Goal: Information Seeking & Learning: Learn about a topic

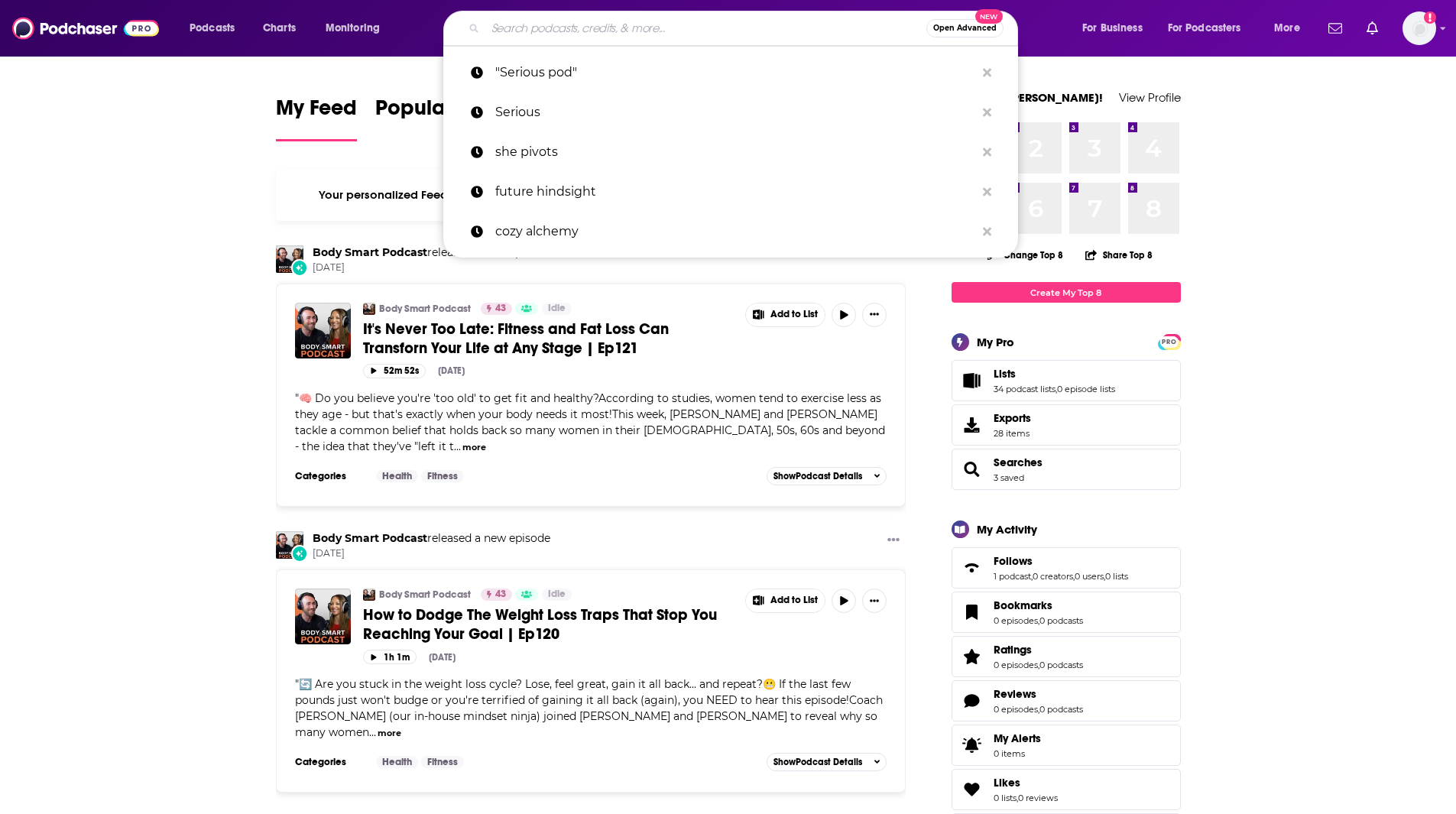
click at [538, 27] on input "Search podcasts, credits, & more..." at bounding box center [706, 28] width 441 height 24
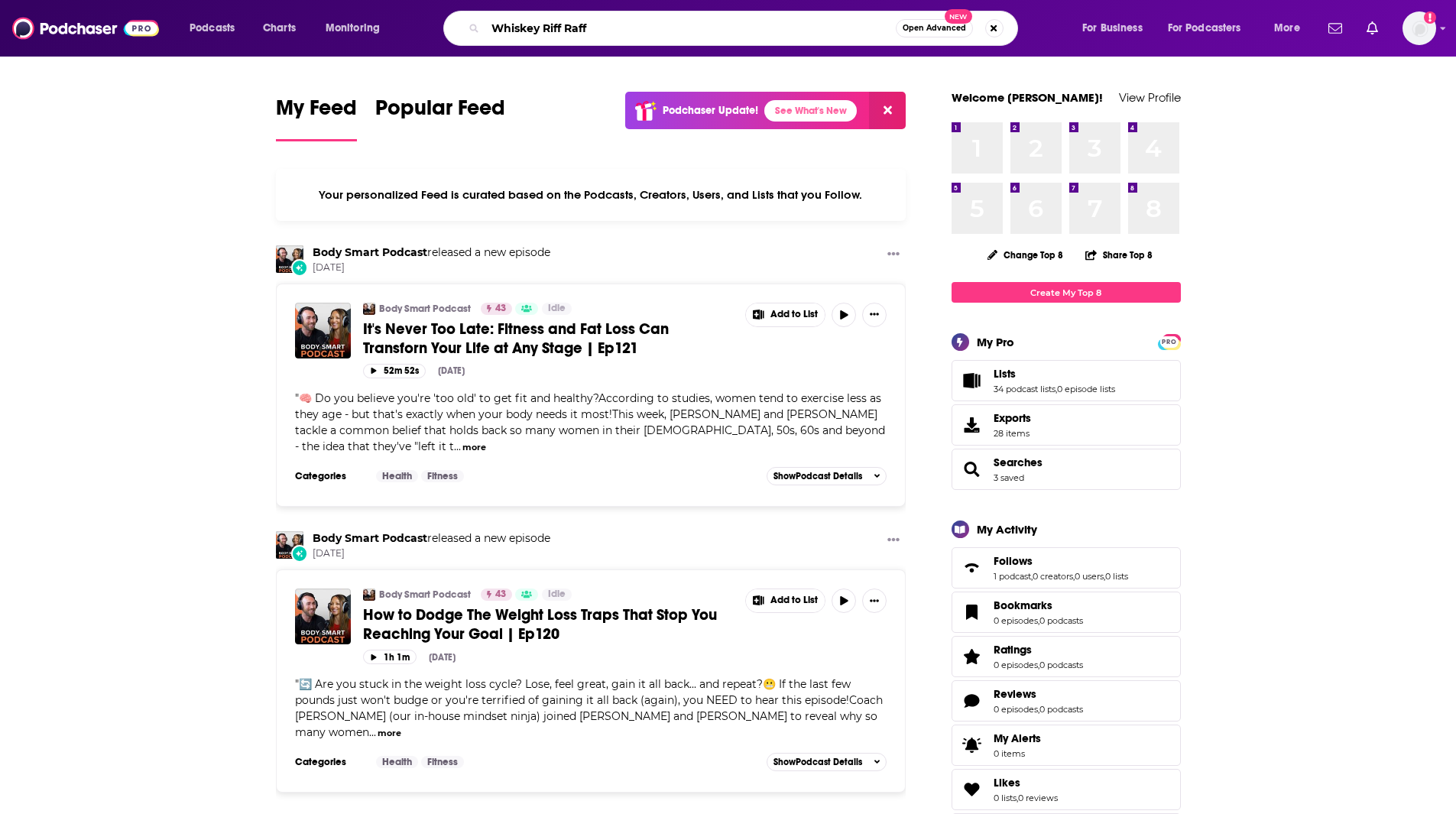
type input "Whiskey Riff Raff"
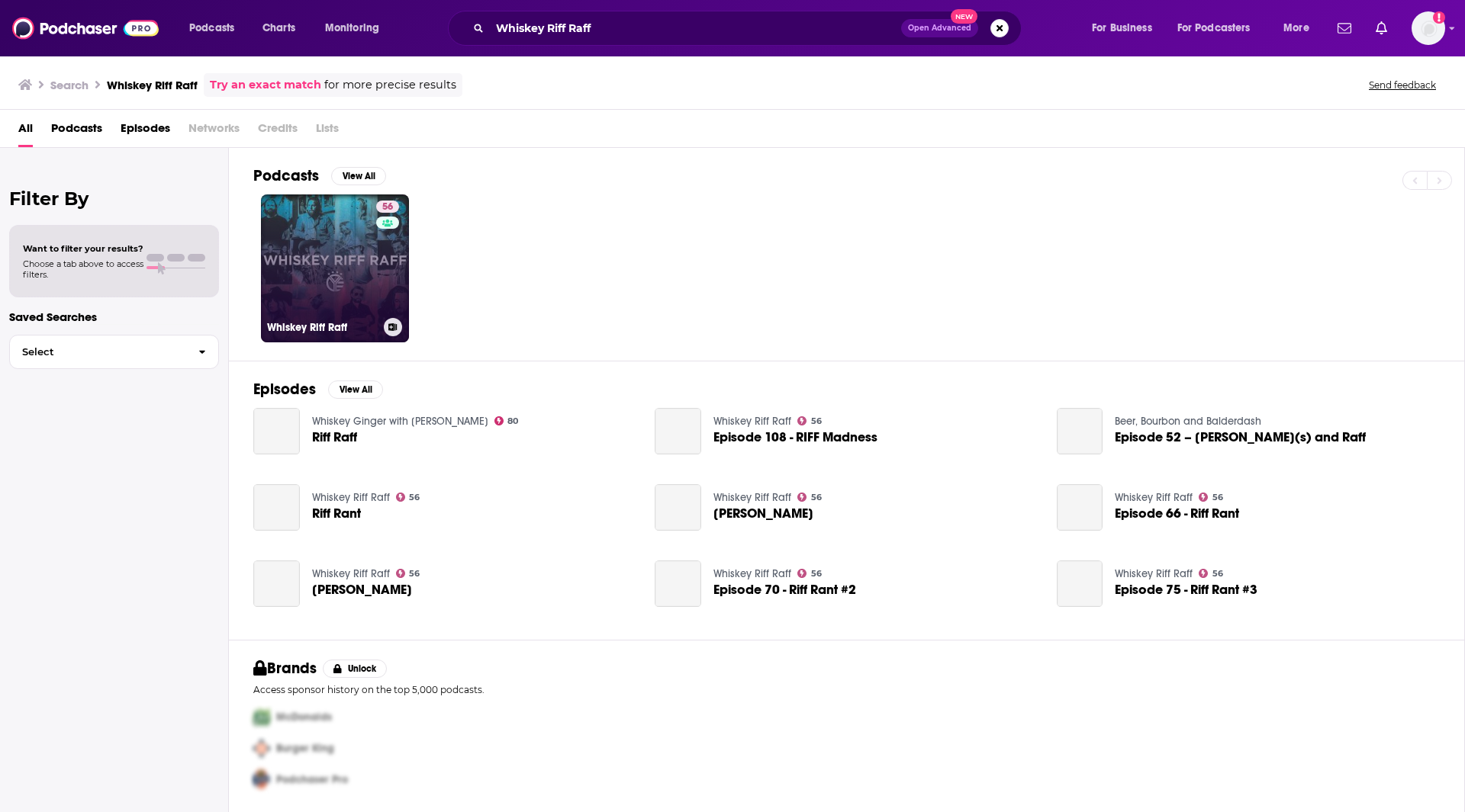
click at [357, 289] on link "56 Whiskey Riff Raff" at bounding box center [335, 269] width 148 height 148
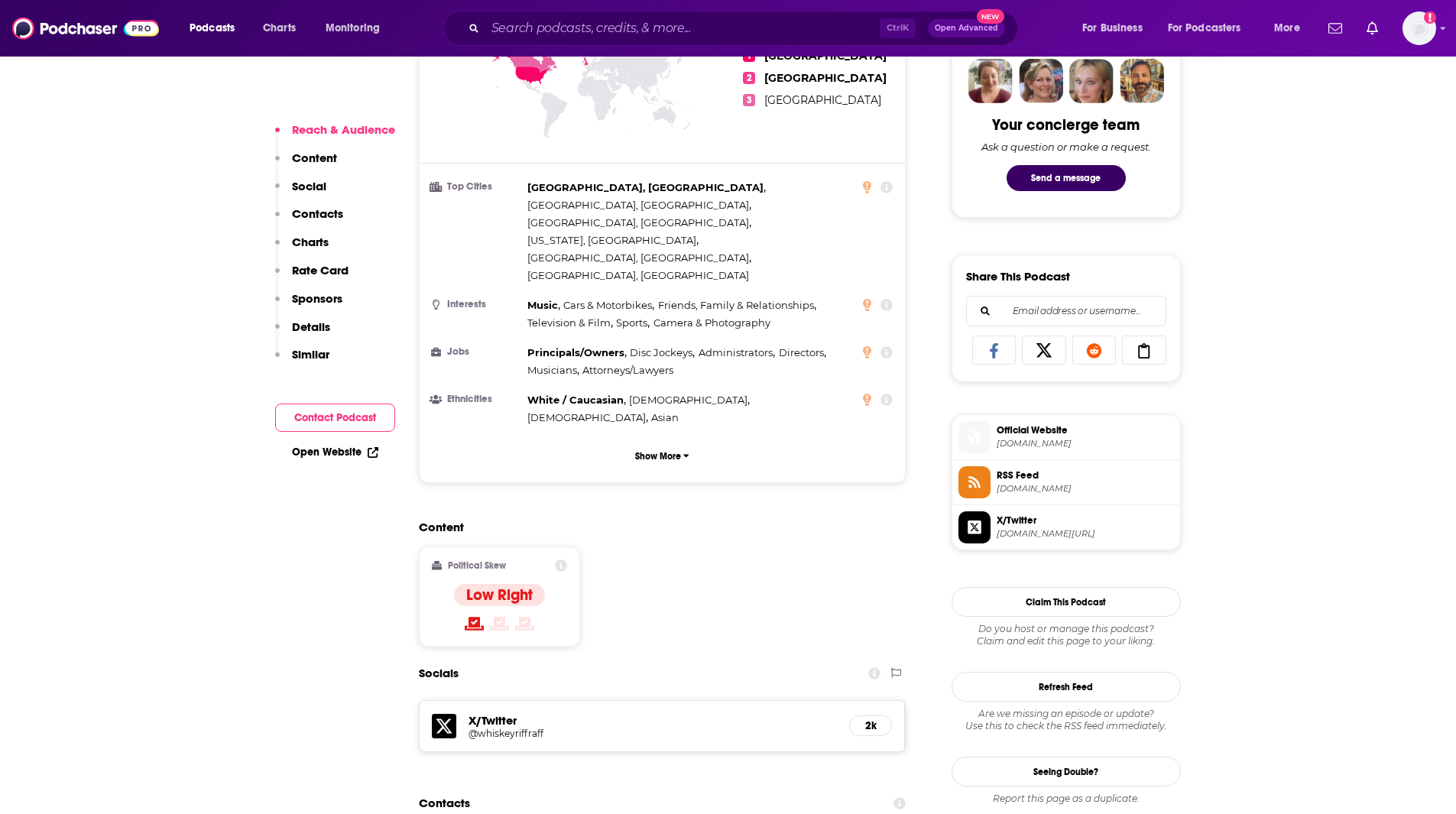
scroll to position [876, 0]
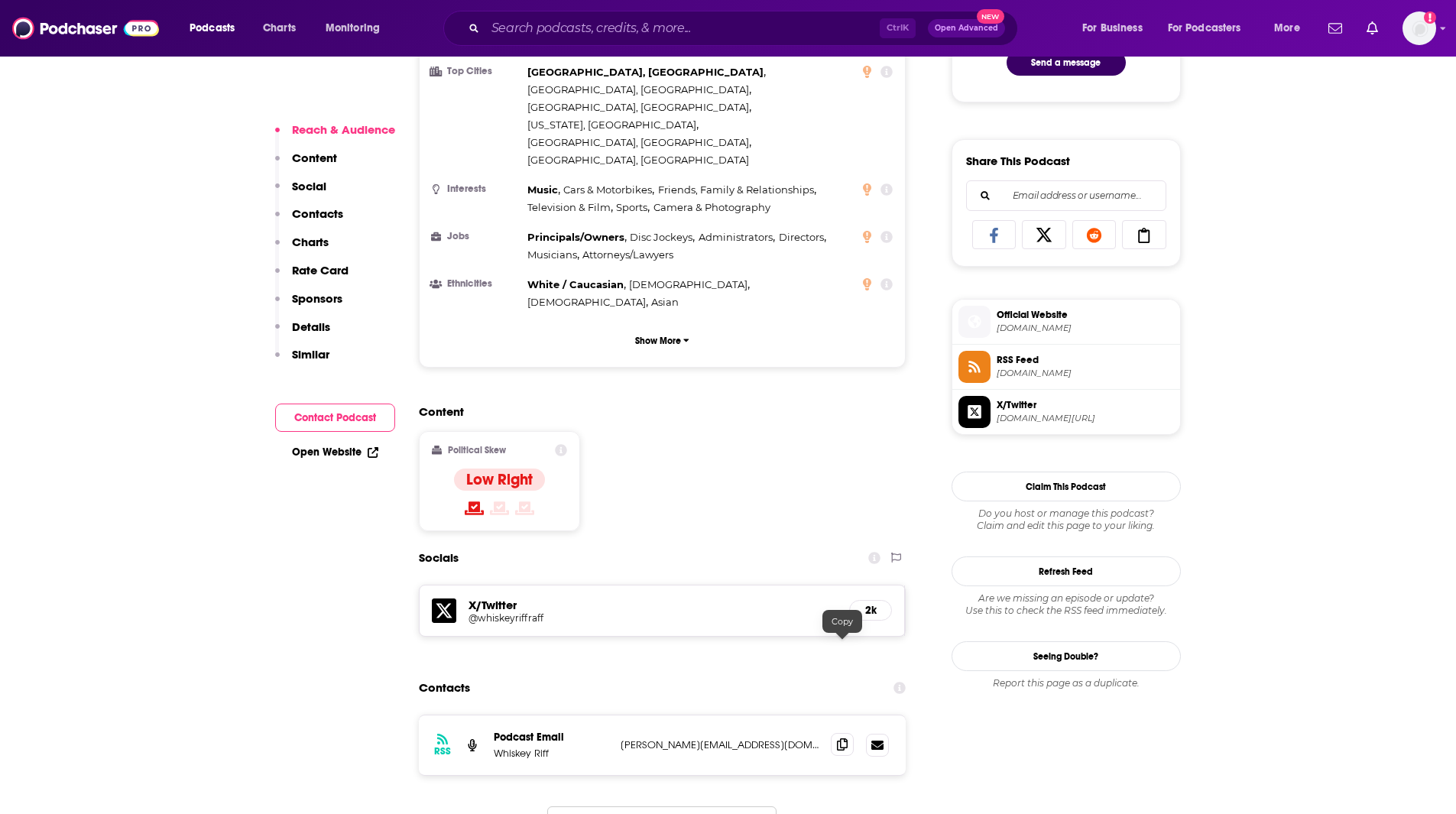
click at [842, 739] on icon at bounding box center [843, 745] width 11 height 13
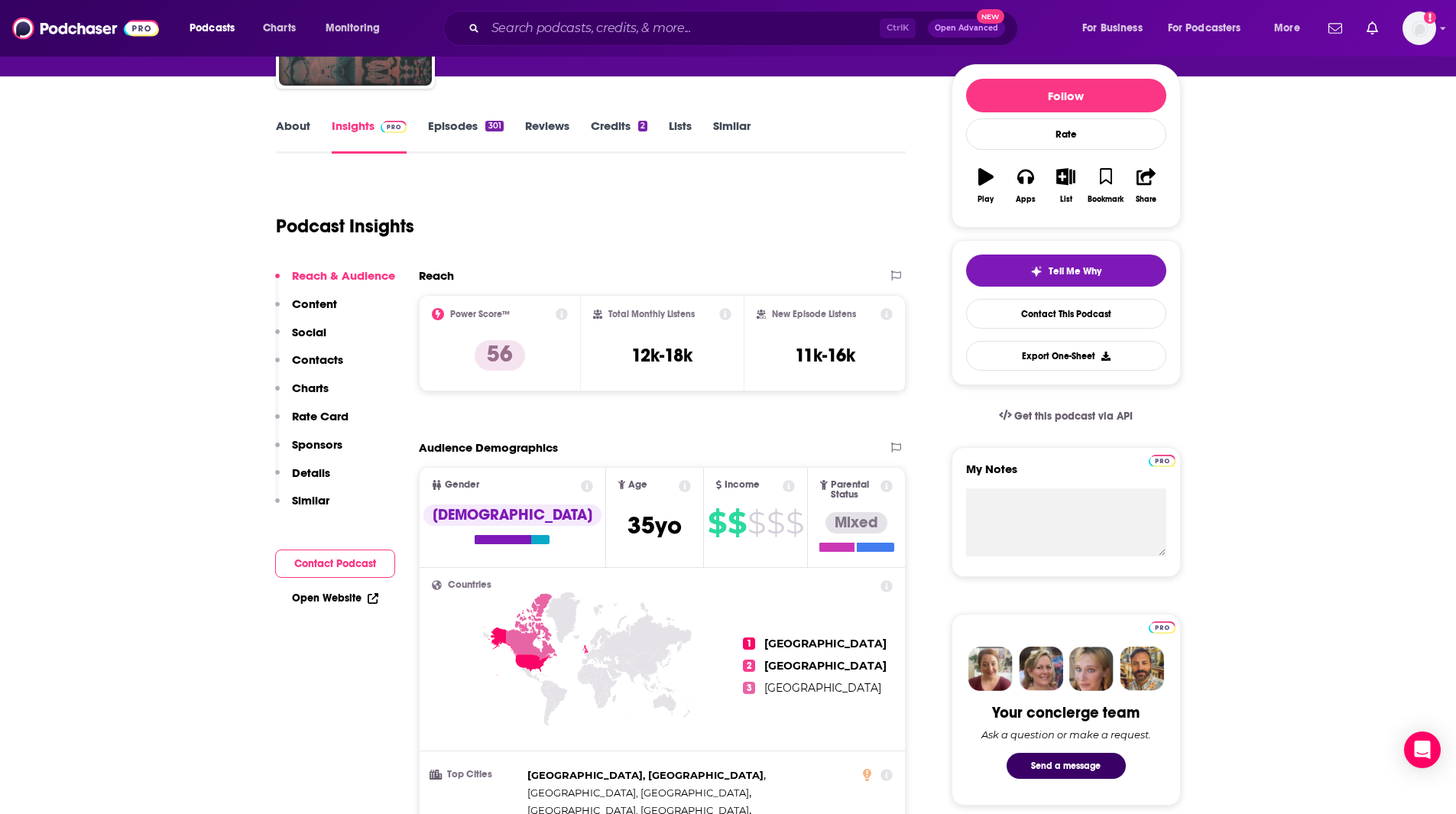
scroll to position [0, 0]
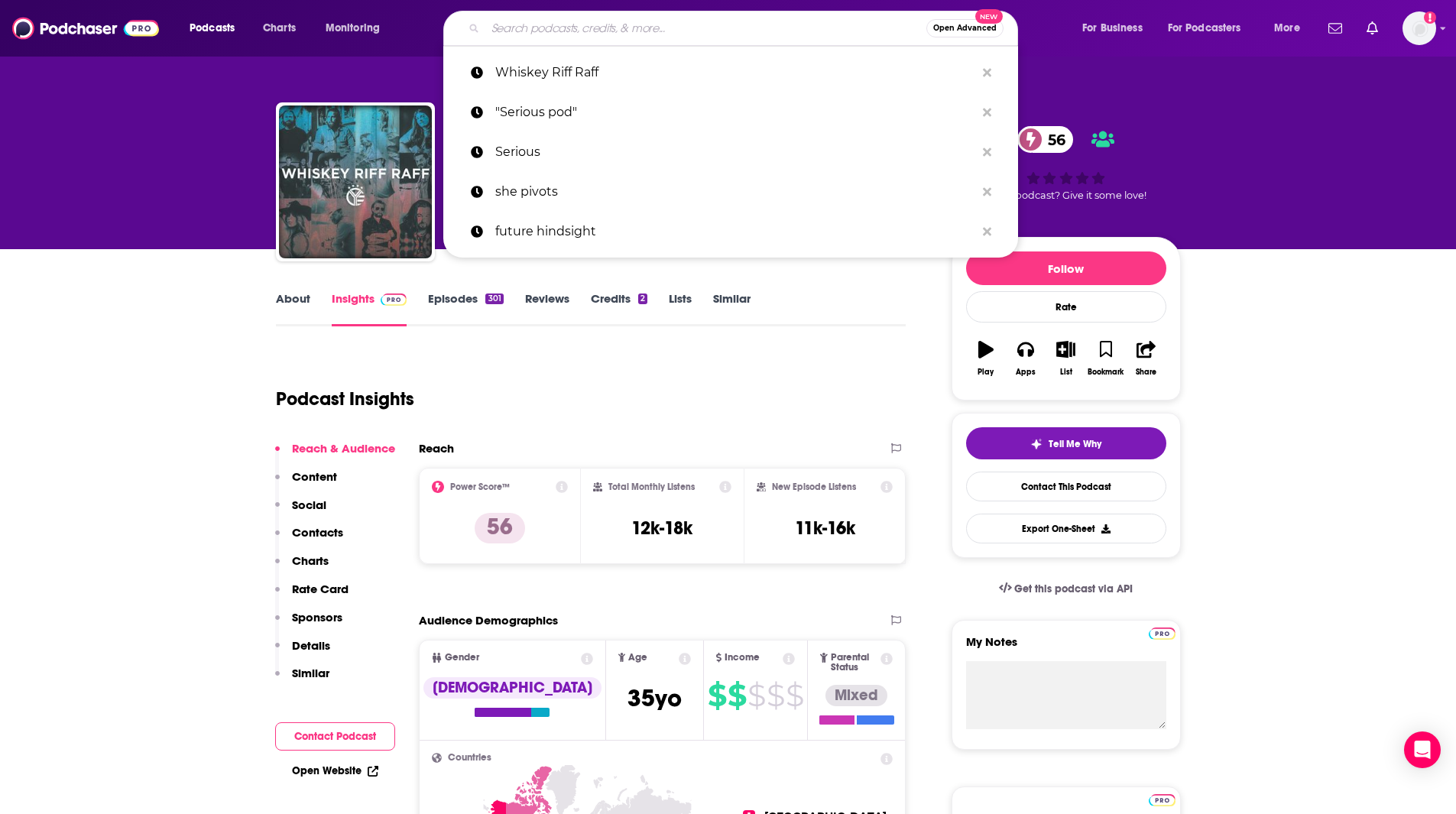
drag, startPoint x: 698, startPoint y: 25, endPoint x: 688, endPoint y: 34, distance: 13.5
click at [693, 28] on input "Search podcasts, credits, & more..." at bounding box center [706, 28] width 441 height 24
paste input "Coffee, Country & Cody"
type input "Coffee, Country & Cody"
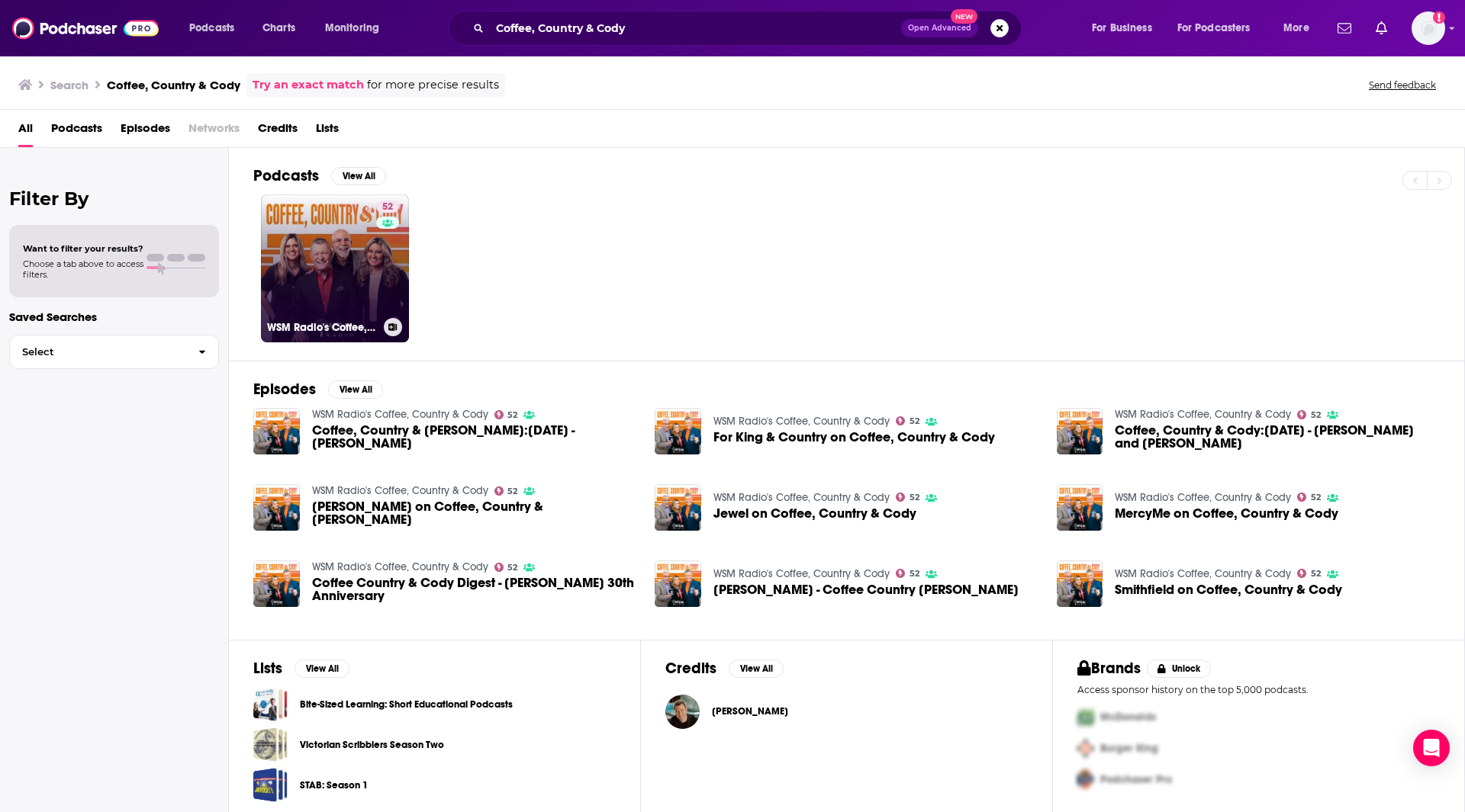
click at [385, 290] on div "52" at bounding box center [390, 259] width 27 height 117
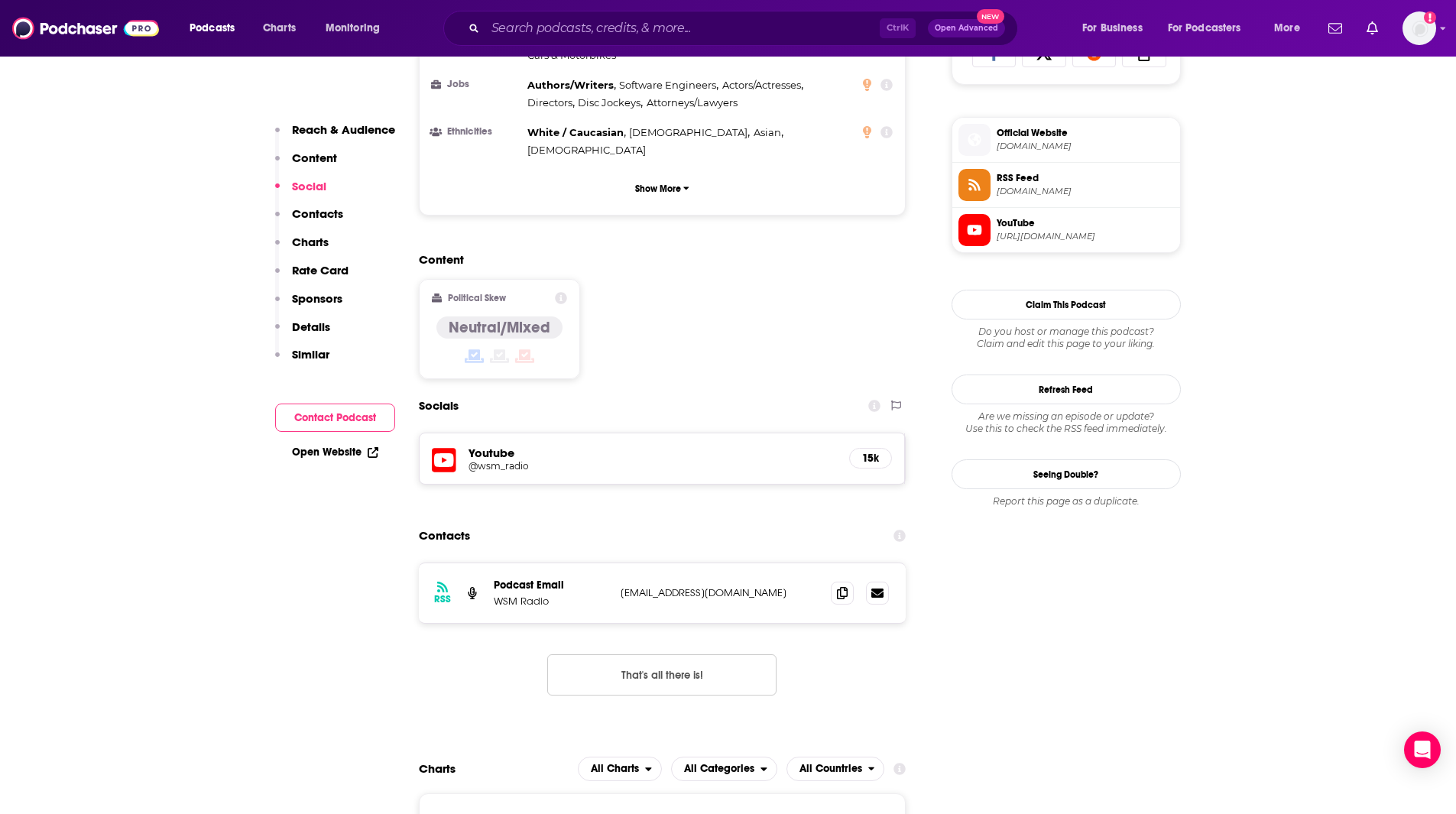
scroll to position [1066, 0]
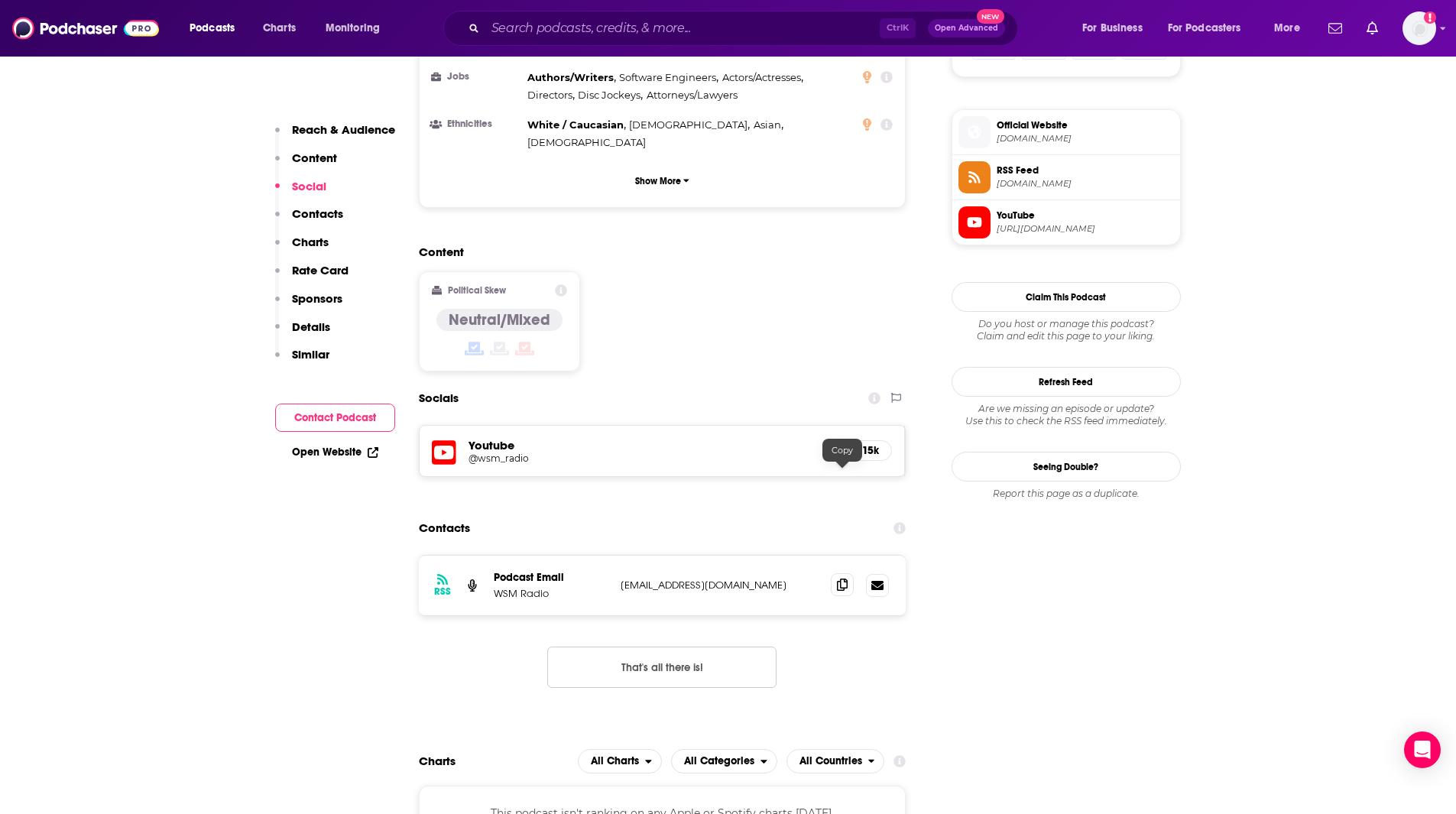
click at [844, 578] on icon at bounding box center [843, 585] width 11 height 13
click at [519, 28] on input "Search podcasts, credits, & more..." at bounding box center [682, 28] width 394 height 24
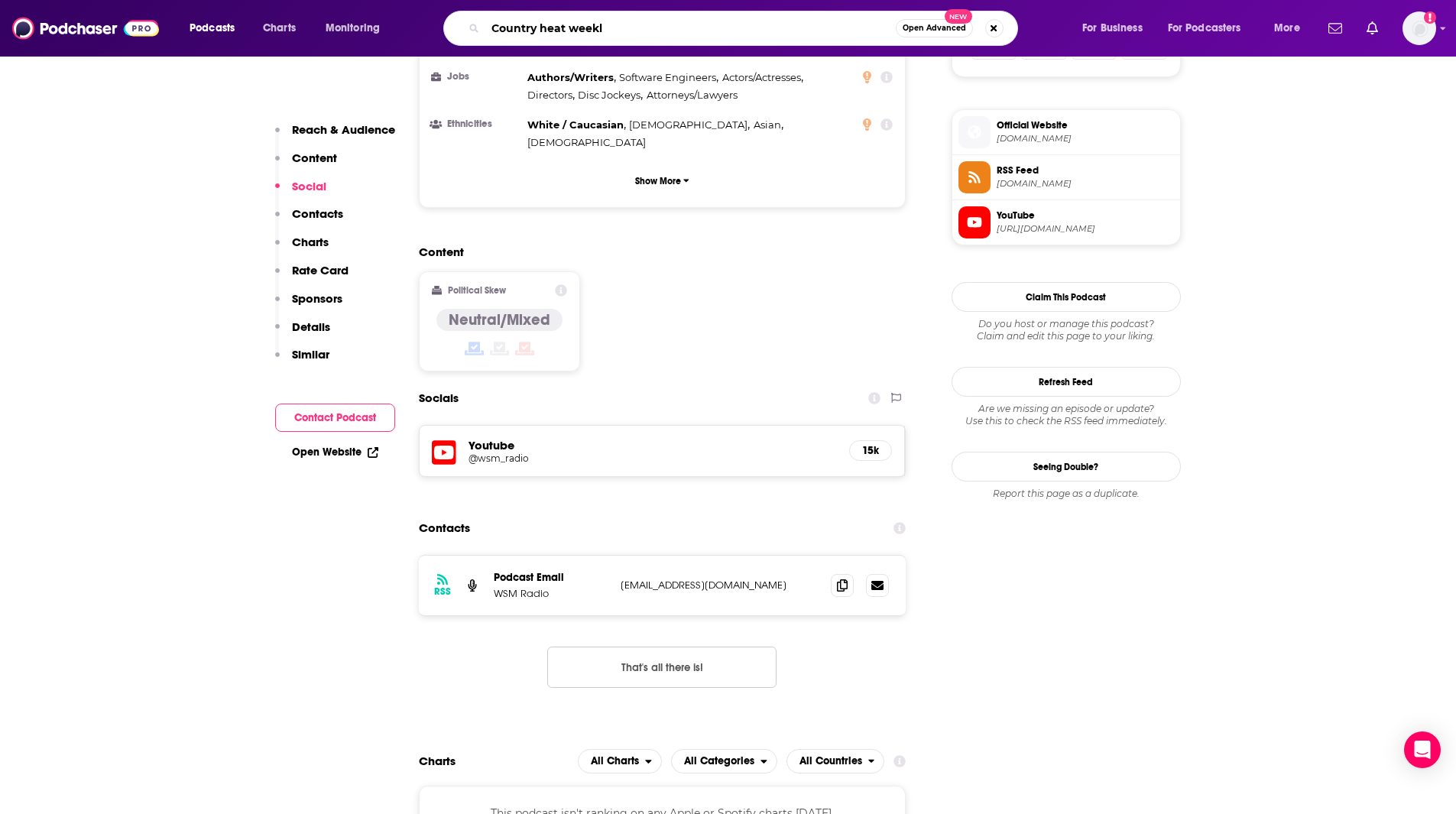
type input "Country heat weekly"
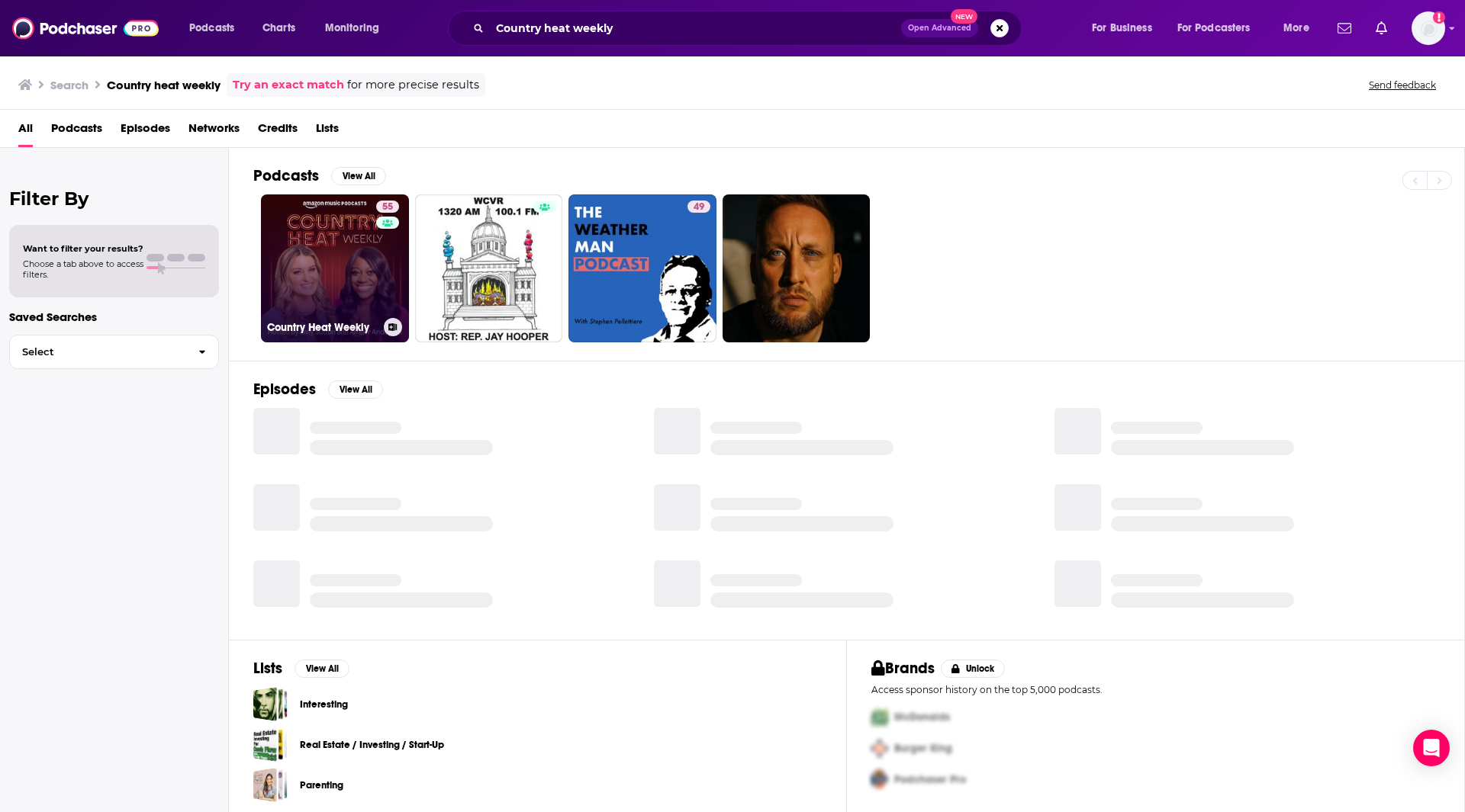
click at [313, 253] on link "55 Country Heat Weekly" at bounding box center [335, 269] width 148 height 148
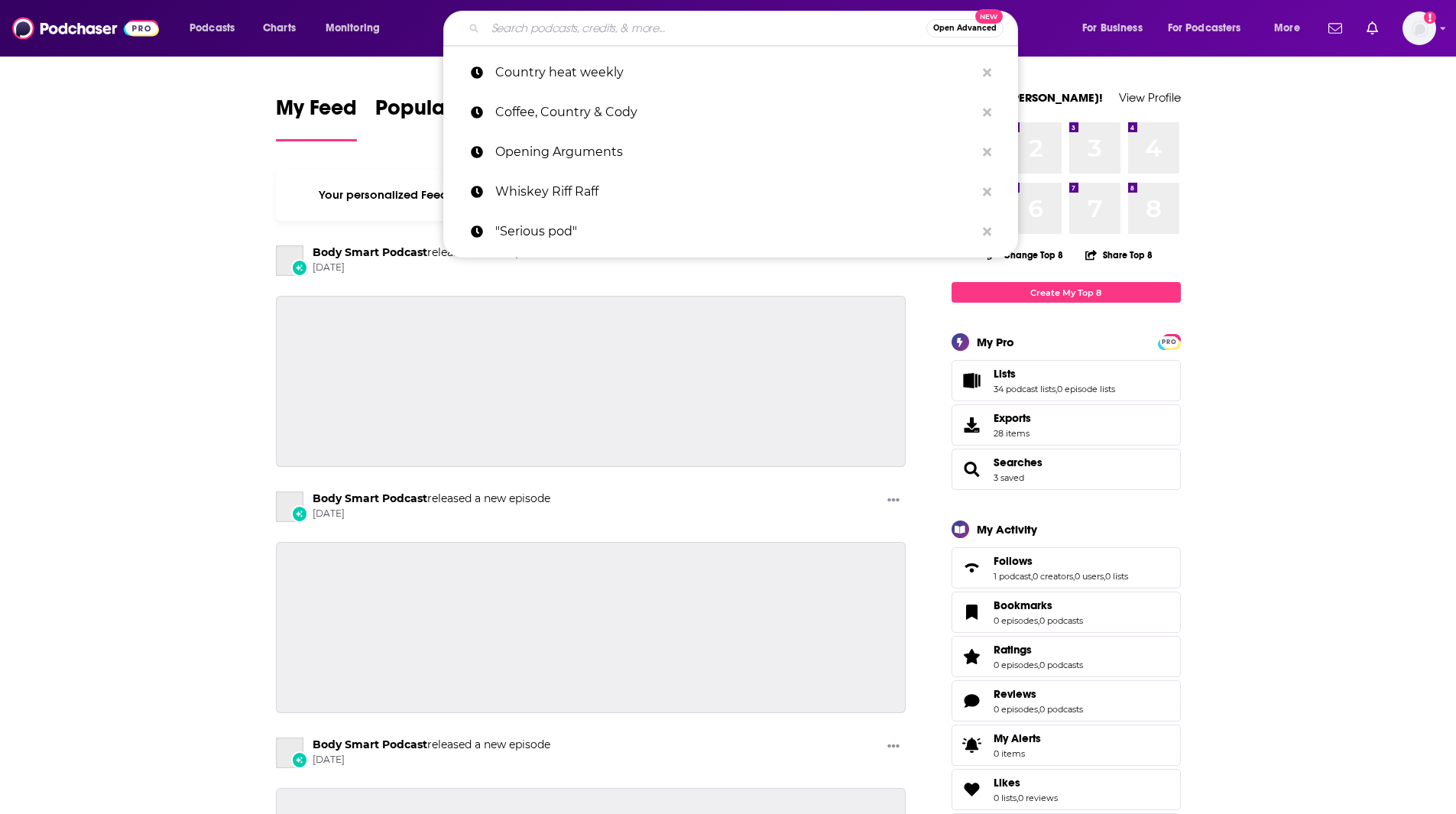
click at [653, 26] on input "Search podcasts, credits, & more..." at bounding box center [706, 28] width 441 height 24
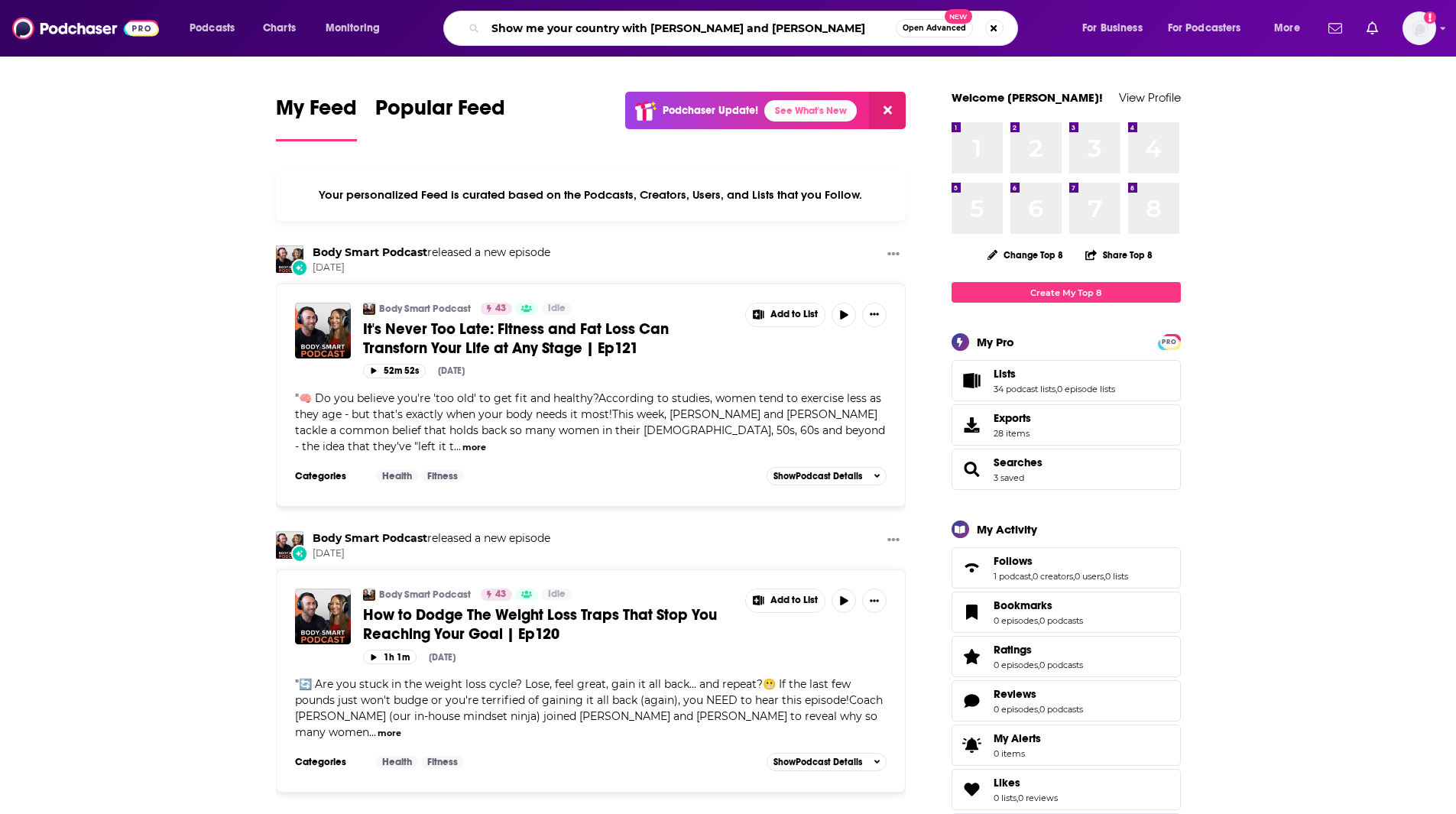
type input "Show me your country with moore and moore"
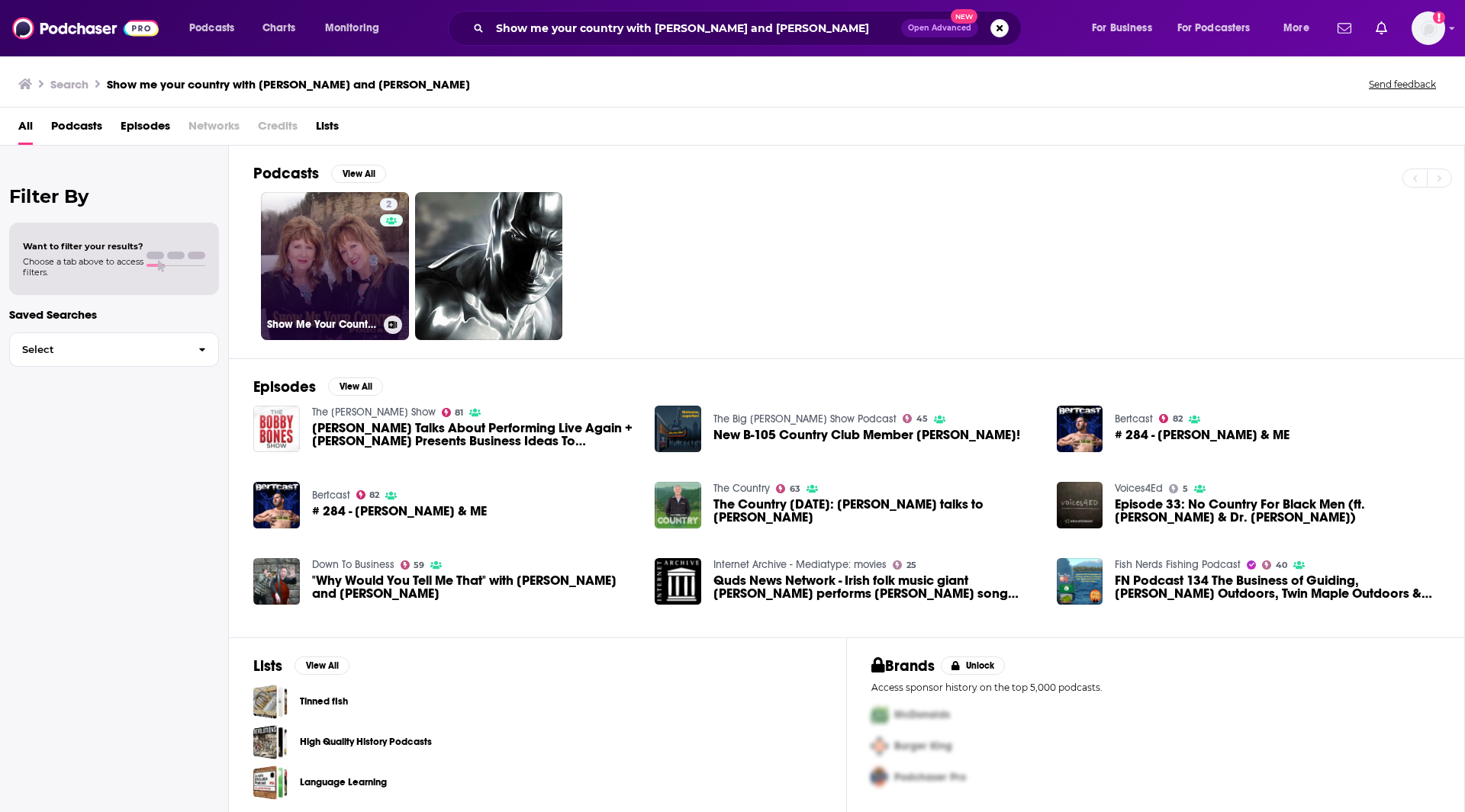
click at [333, 306] on link "2 Show Me Your Country with Moore and Moore" at bounding box center [335, 266] width 148 height 148
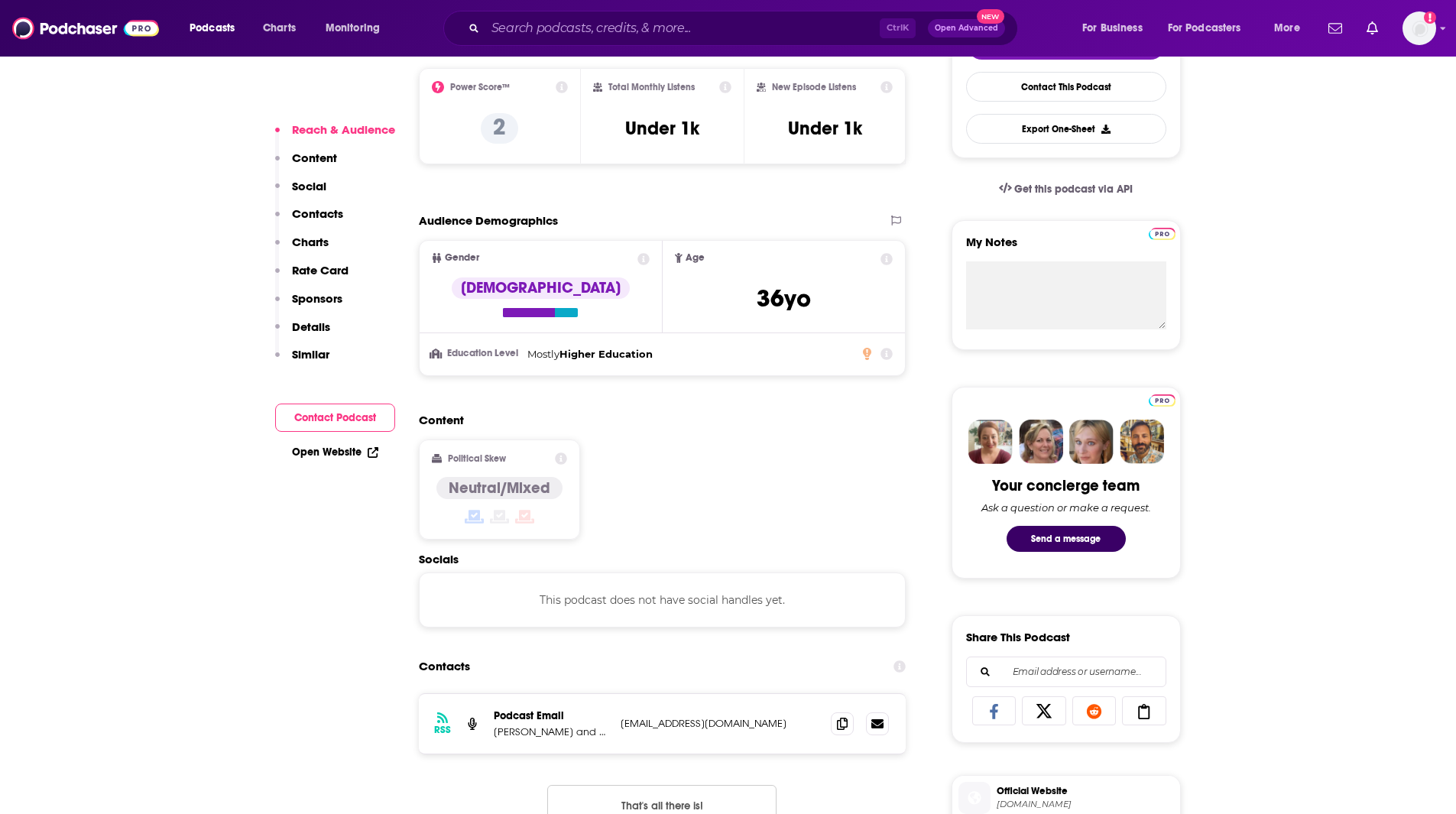
scroll to position [552, 0]
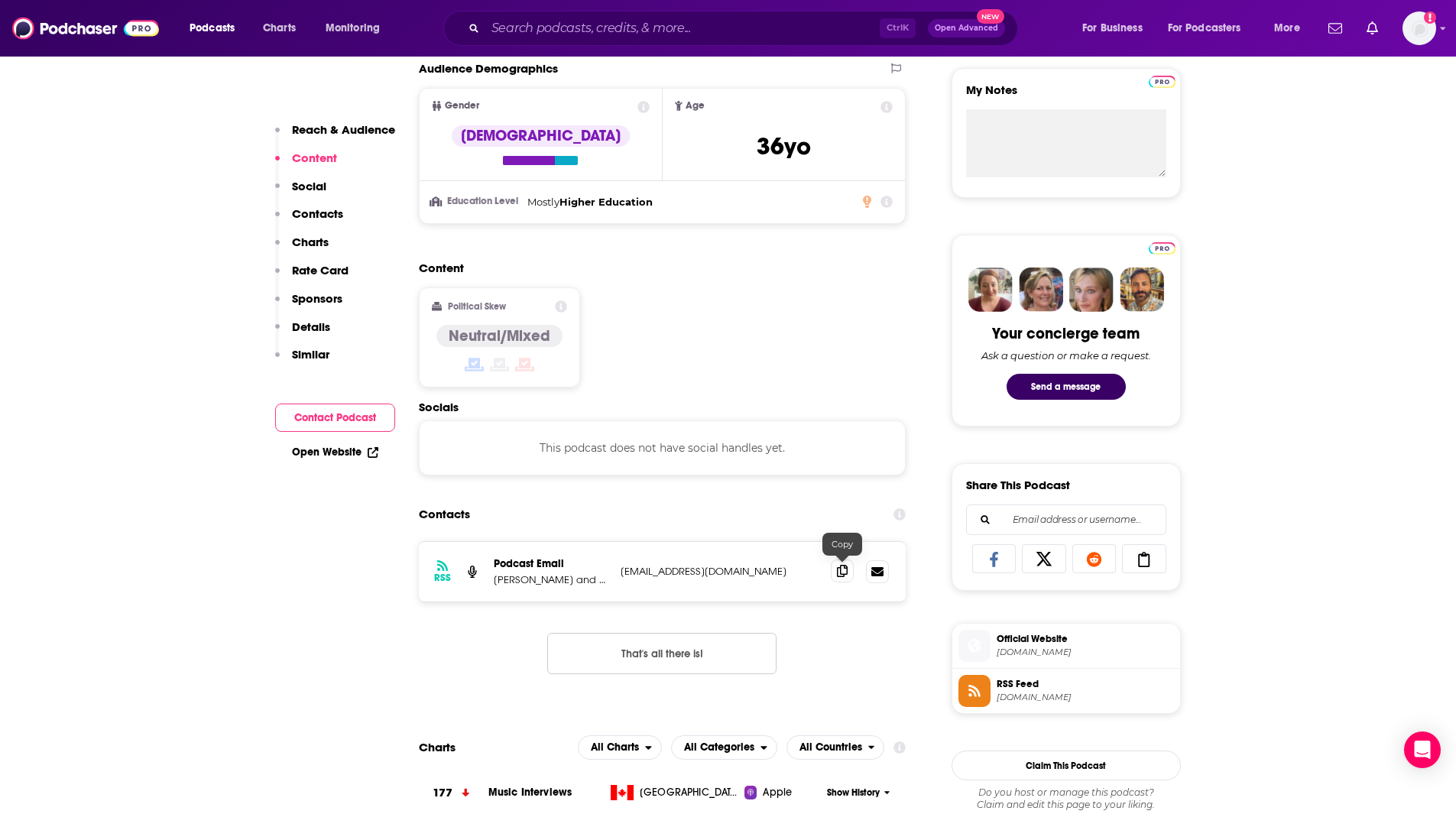
click at [838, 569] on icon at bounding box center [843, 571] width 11 height 13
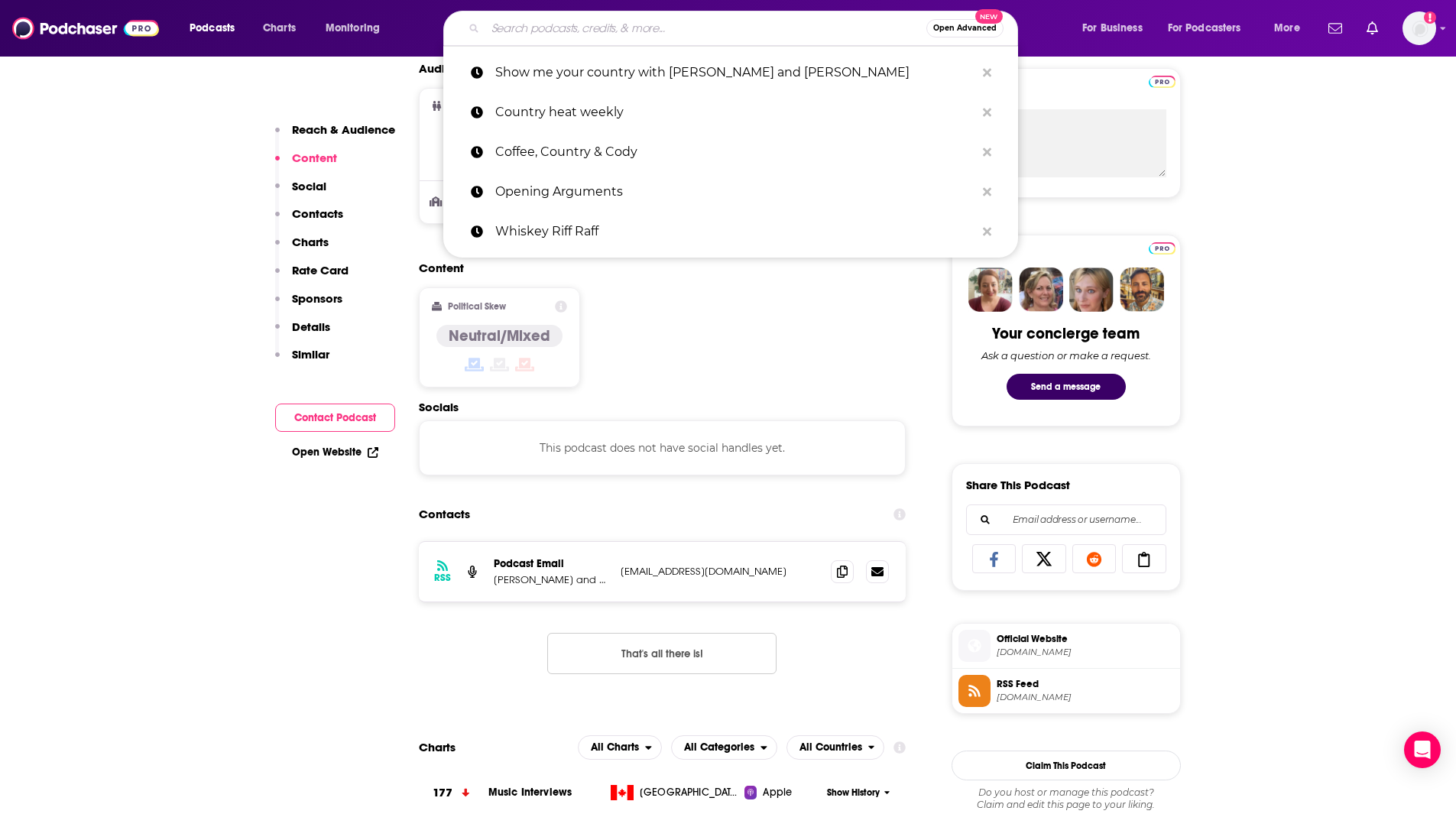
click at [732, 30] on input "Search podcasts, credits, & more..." at bounding box center [706, 28] width 441 height 24
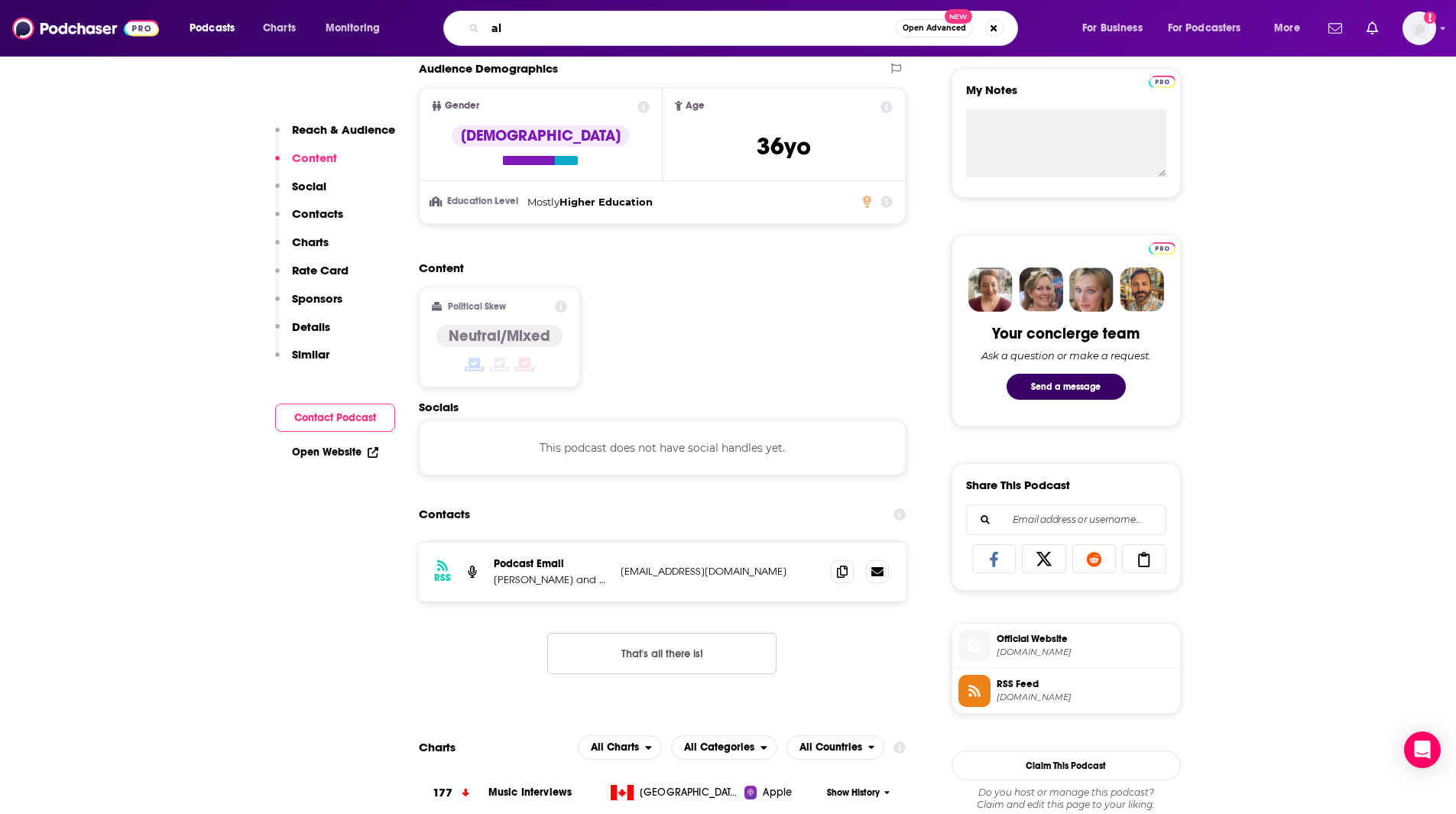
type input "a"
type input "Bourbon Barrel Talk"
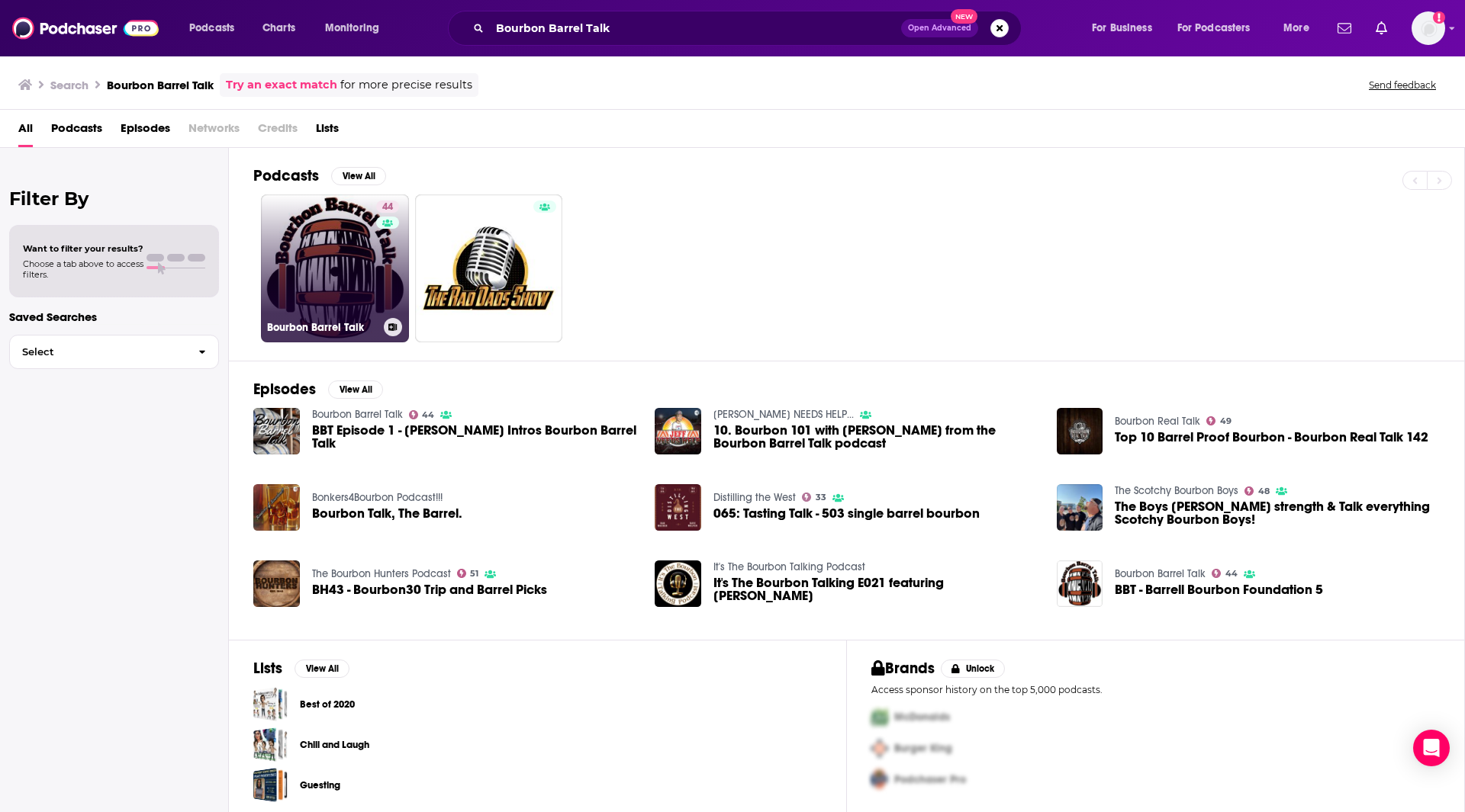
click at [352, 289] on link "44 Bourbon Barrel Talk" at bounding box center [335, 269] width 148 height 148
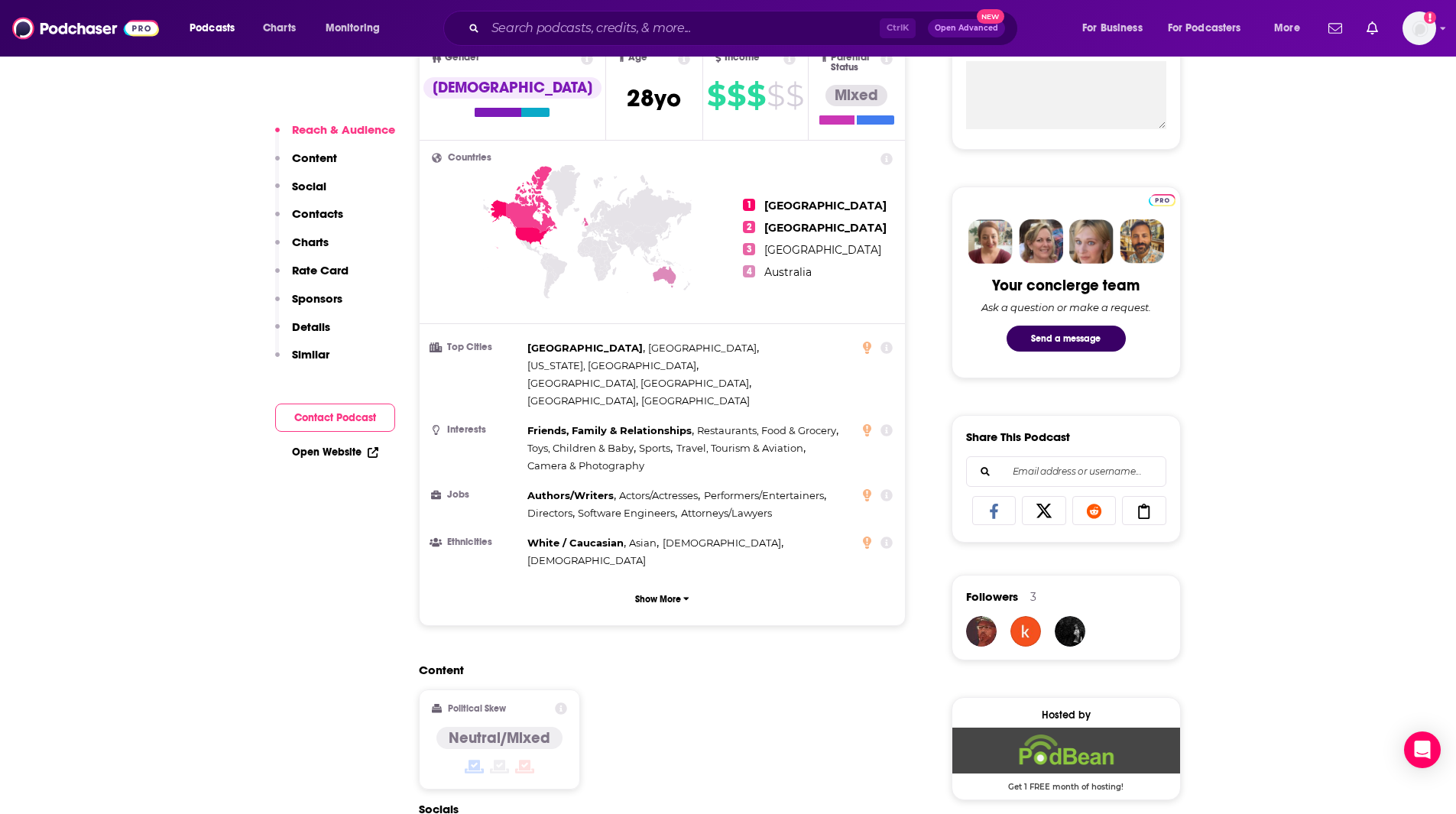
scroll to position [771, 0]
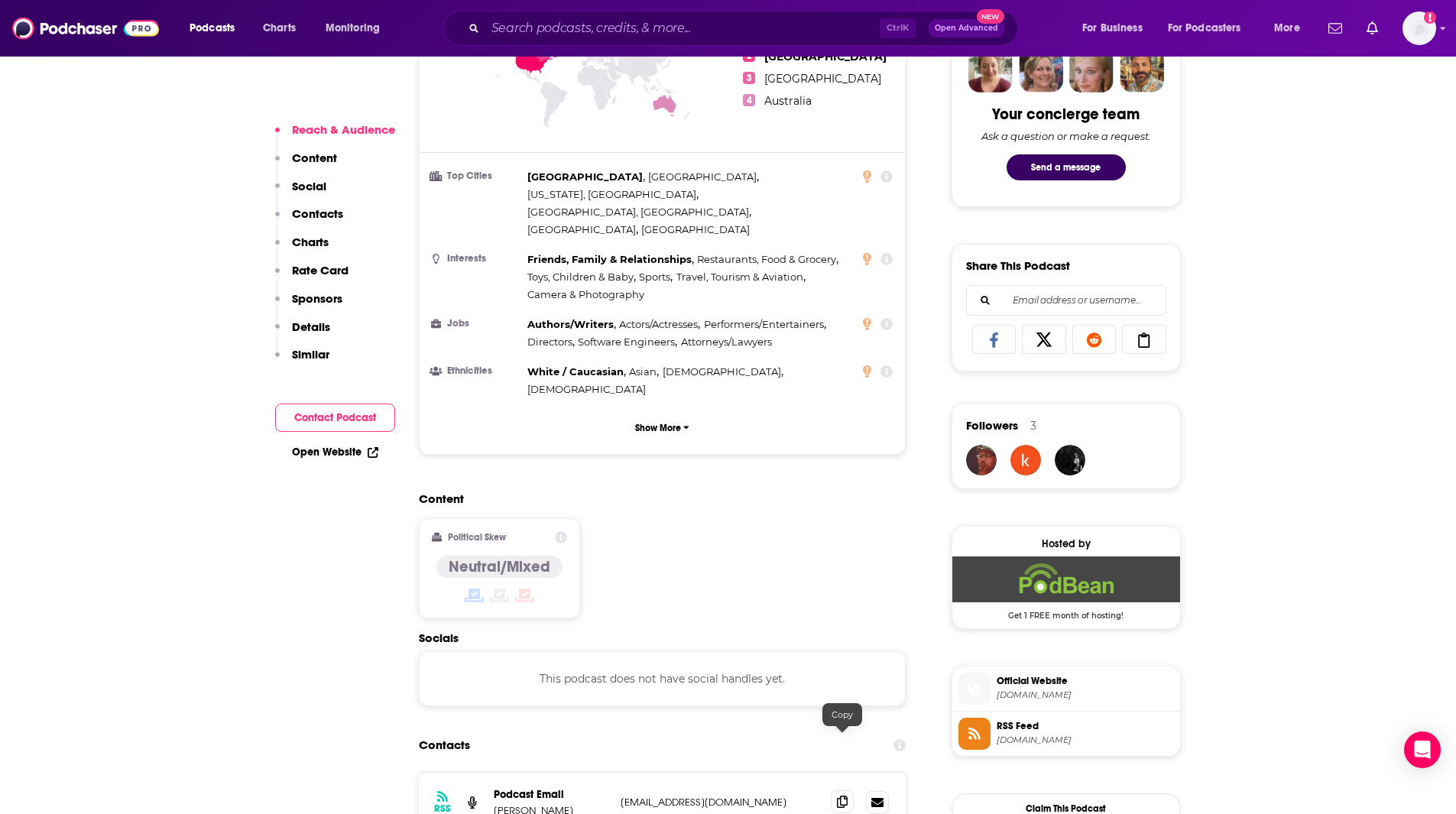
click at [846, 796] on icon at bounding box center [843, 802] width 11 height 13
